Goal: Find specific page/section: Find specific page/section

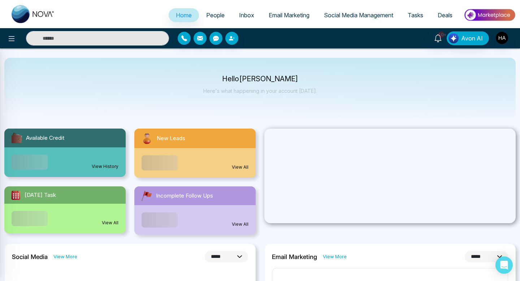
select select "*"
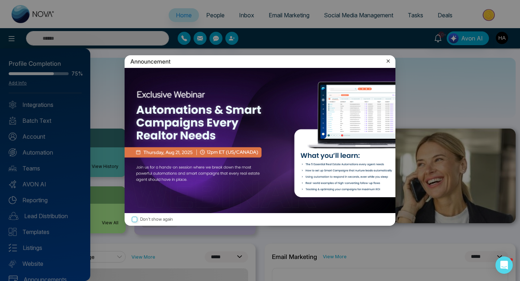
click at [384, 61] on div "Announcement" at bounding box center [260, 61] width 271 height 13
click at [388, 61] on icon at bounding box center [387, 60] width 7 height 7
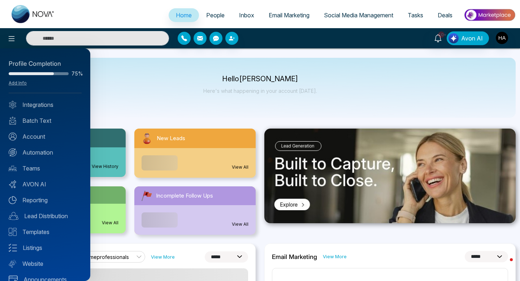
click at [73, 44] on div at bounding box center [260, 140] width 520 height 281
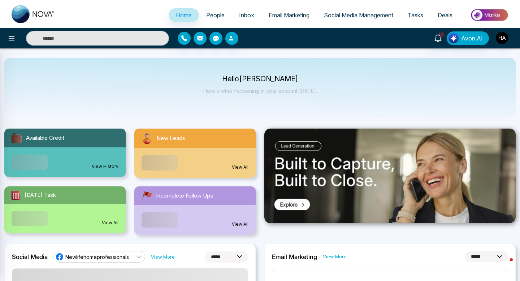
click at [73, 39] on div at bounding box center [260, 140] width 520 height 281
click at [55, 38] on input "text" at bounding box center [97, 38] width 143 height 14
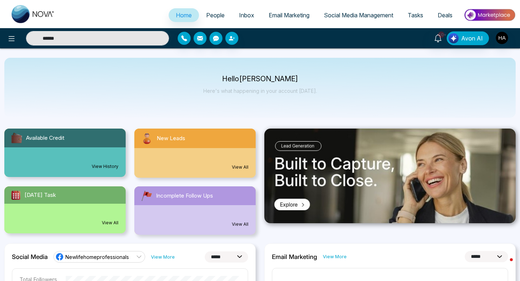
type input "******"
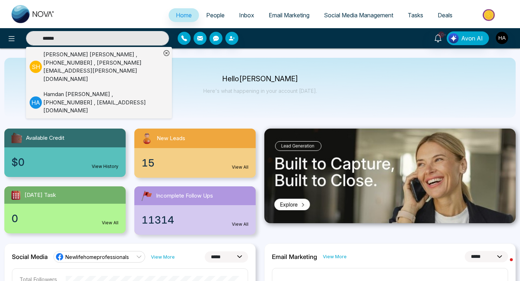
click at [53, 90] on div "[PERSON_NAME] , [PHONE_NUMBER] , [EMAIL_ADDRESS][DOMAIN_NAME]" at bounding box center [102, 102] width 118 height 25
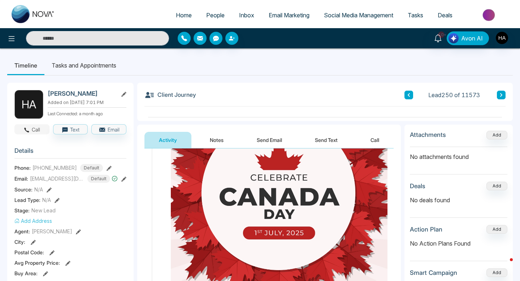
click at [27, 132] on icon "button" at bounding box center [26, 130] width 6 height 6
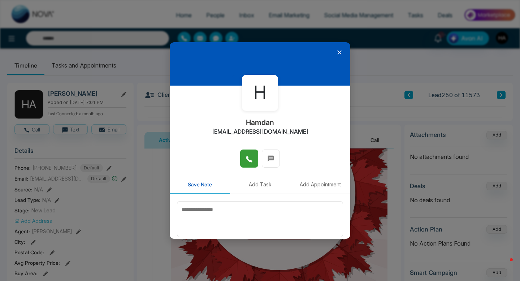
click at [245, 161] on icon at bounding box center [248, 159] width 7 height 7
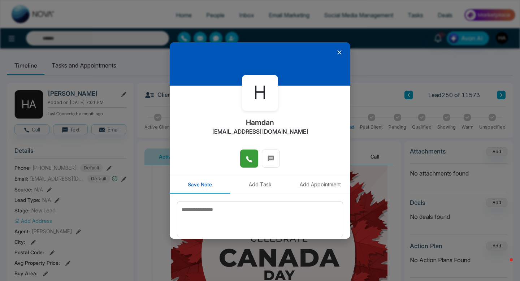
click at [340, 53] on icon at bounding box center [339, 52] width 7 height 7
